Goal: Task Accomplishment & Management: Complete application form

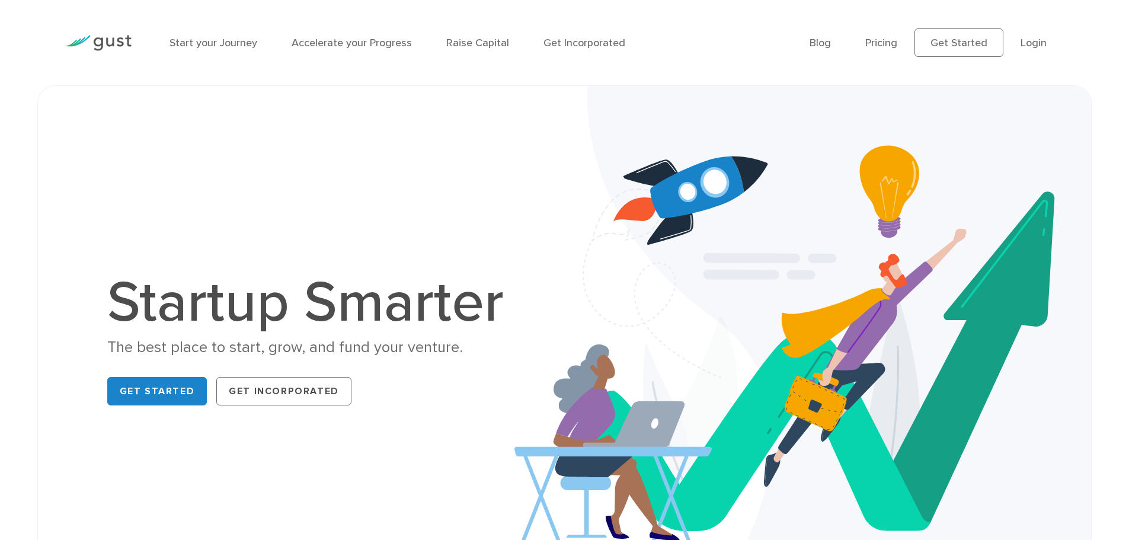
click at [1021, 46] on li "Login" at bounding box center [1034, 43] width 26 height 16
click at [1027, 43] on link "Login" at bounding box center [1034, 43] width 26 height 12
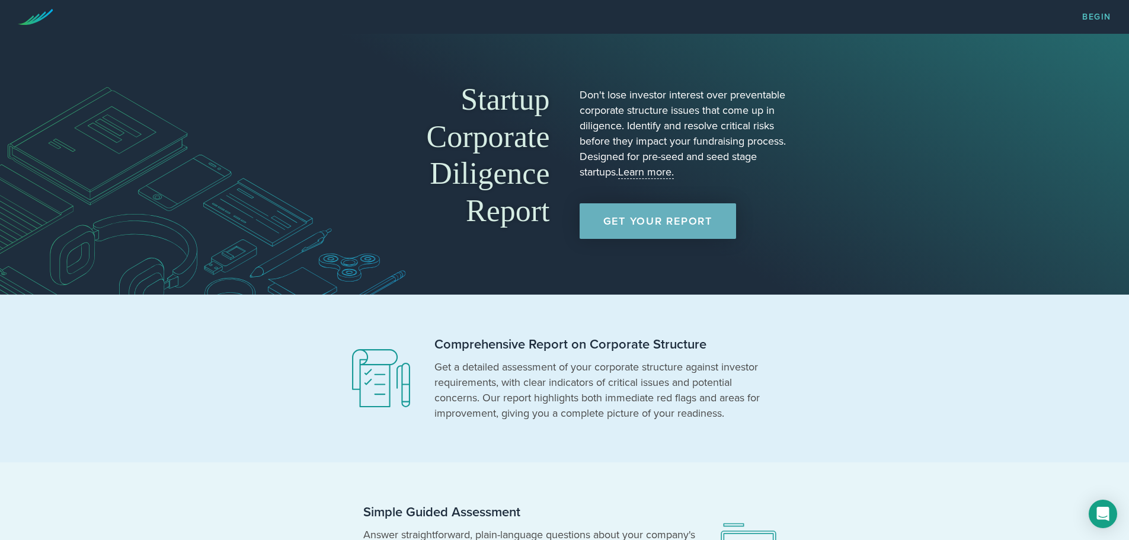
click at [658, 233] on link "Get Your Report" at bounding box center [658, 221] width 156 height 36
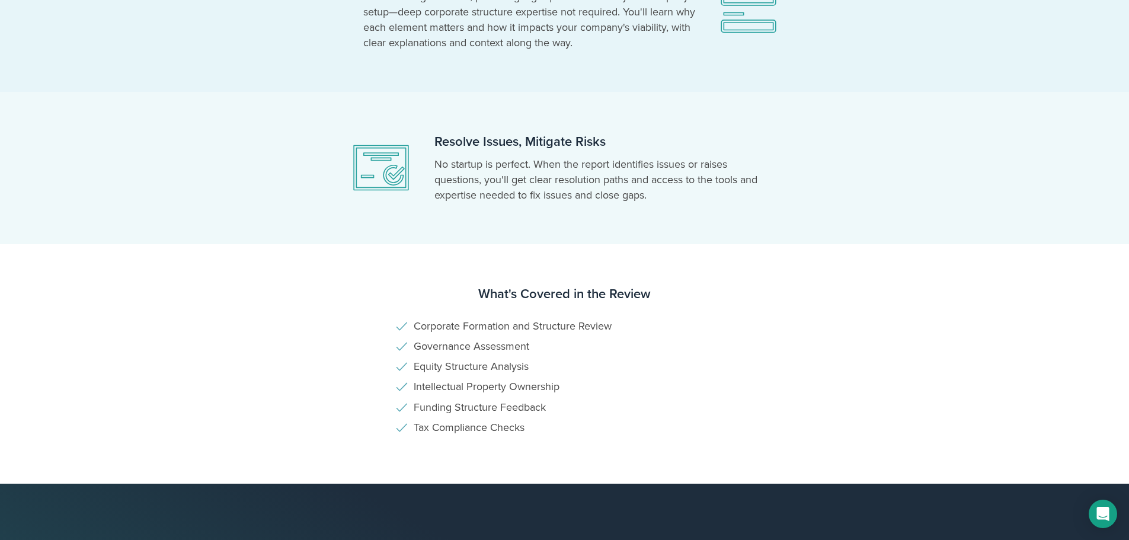
scroll to position [711, 0]
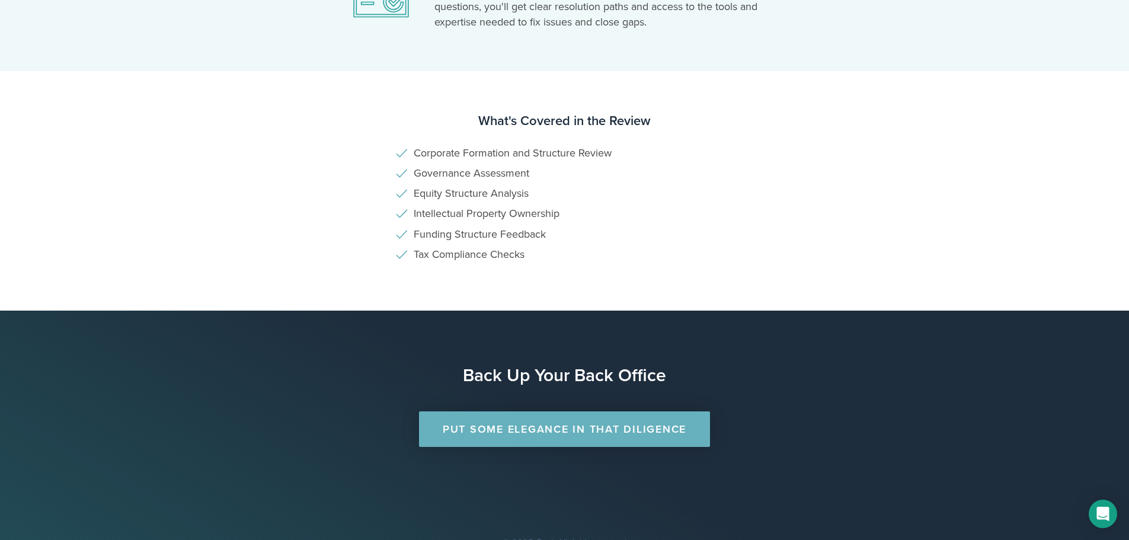
click at [560, 434] on link "Put Some Elegance in that Diligence" at bounding box center [564, 429] width 291 height 36
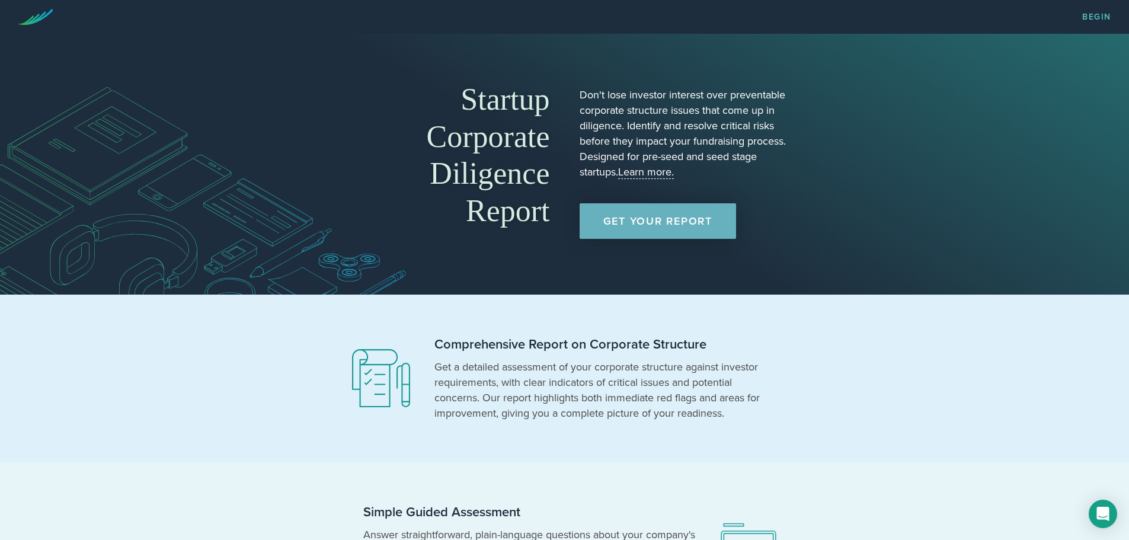
click at [682, 232] on link "Get Your Report" at bounding box center [658, 221] width 156 height 36
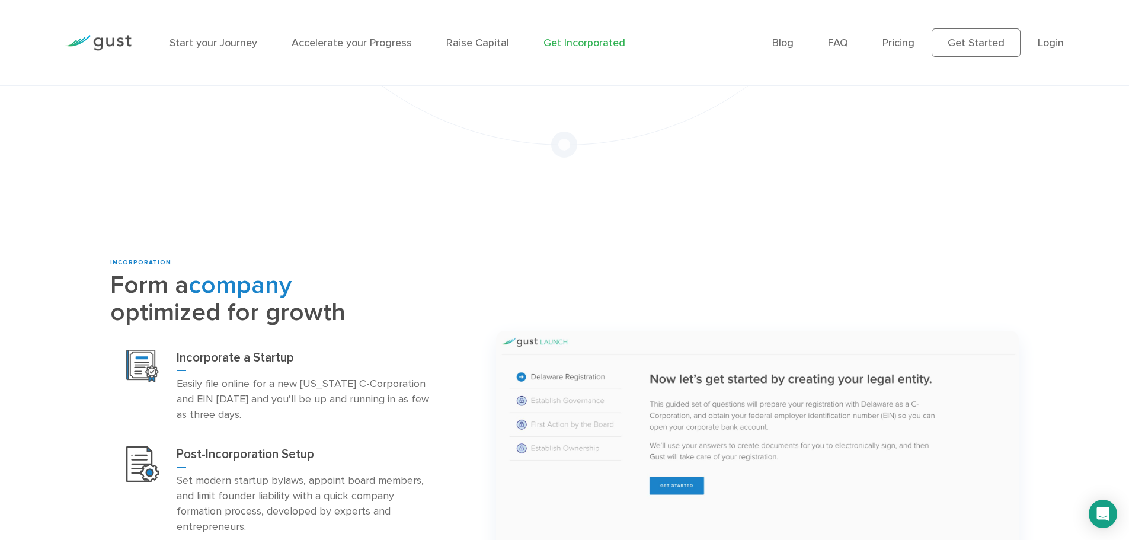
scroll to position [296, 0]
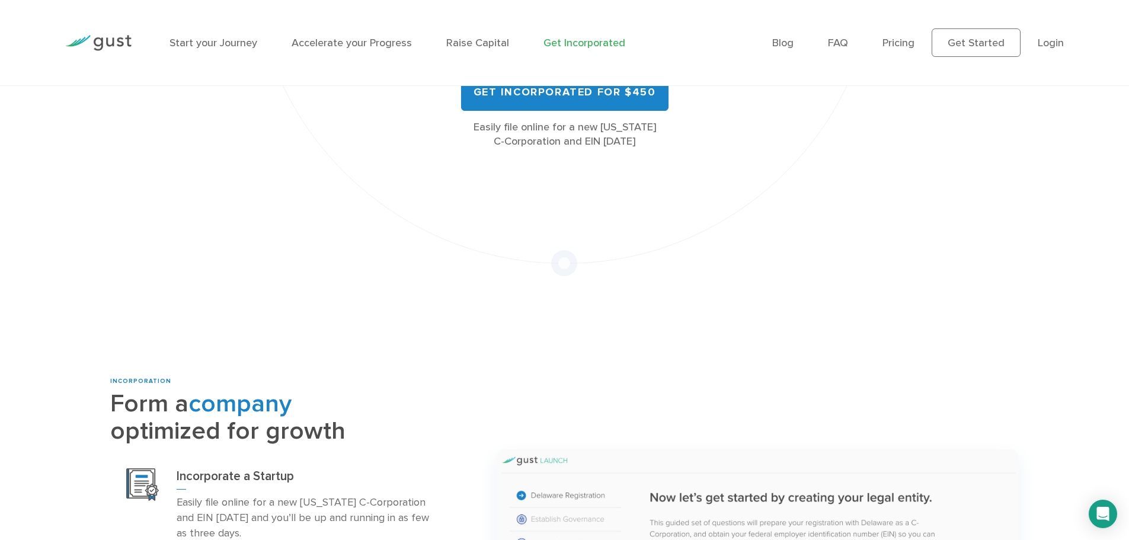
click at [489, 35] on li "Raise Capital" at bounding box center [477, 43] width 63 height 16
click at [483, 41] on link "Raise Capital" at bounding box center [477, 43] width 63 height 12
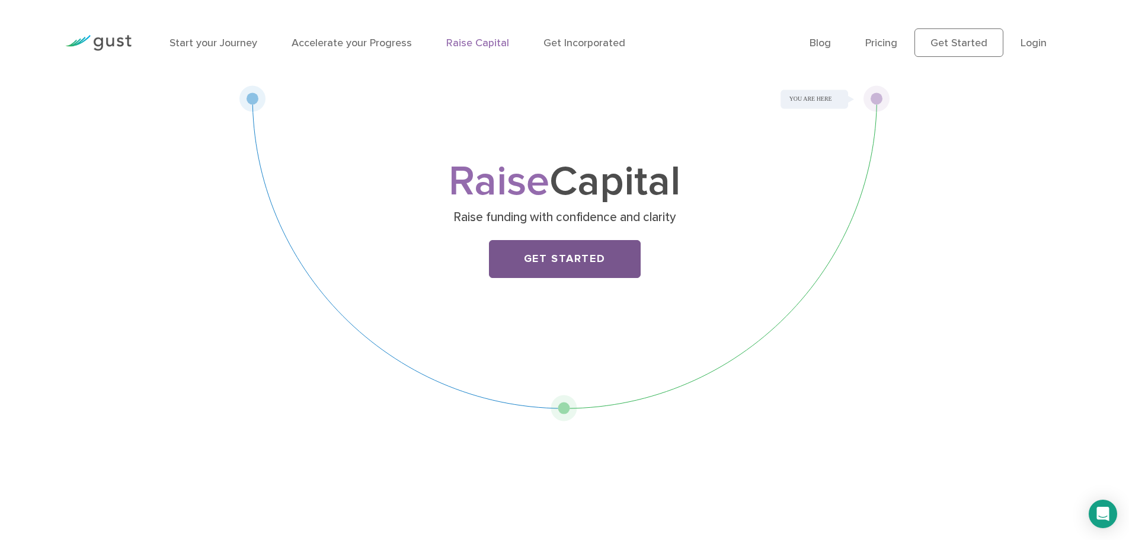
click at [523, 254] on link "Get Started" at bounding box center [565, 259] width 152 height 38
